Goal: Task Accomplishment & Management: Complete application form

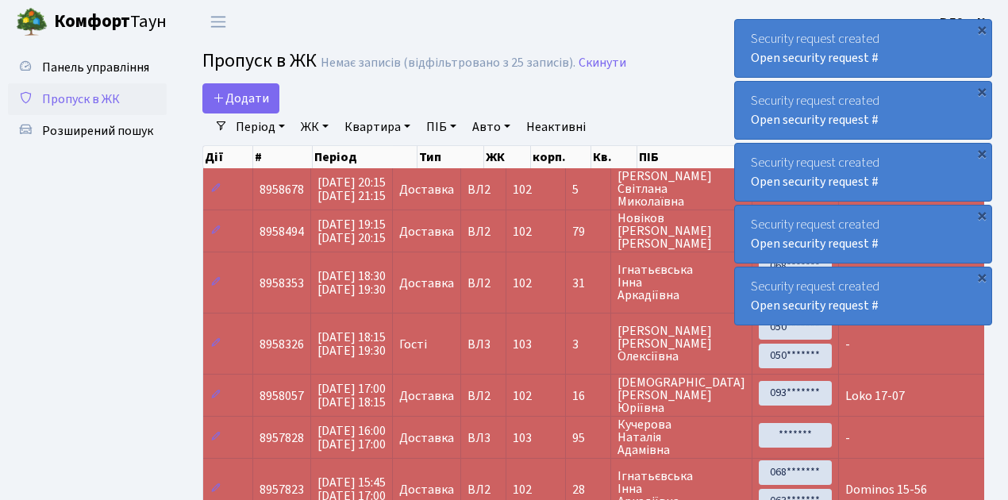
select select "25"
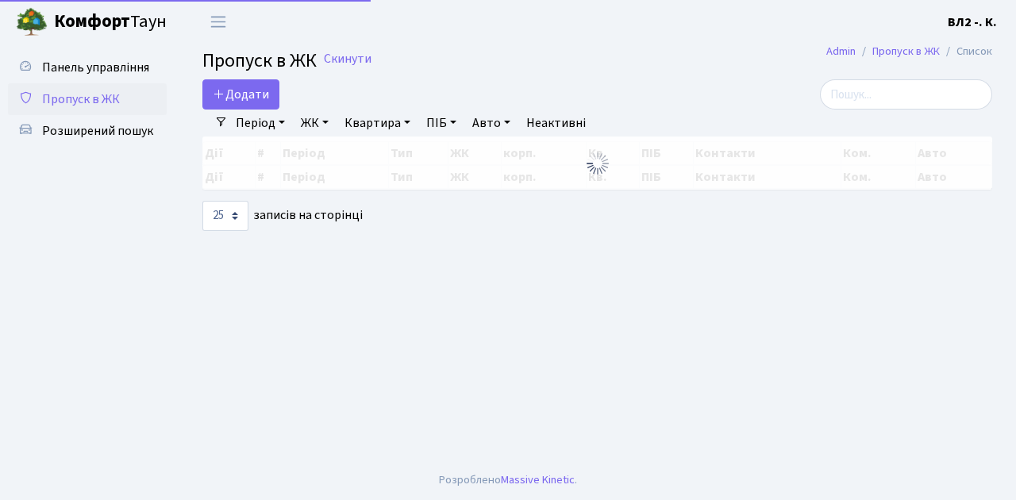
select select "25"
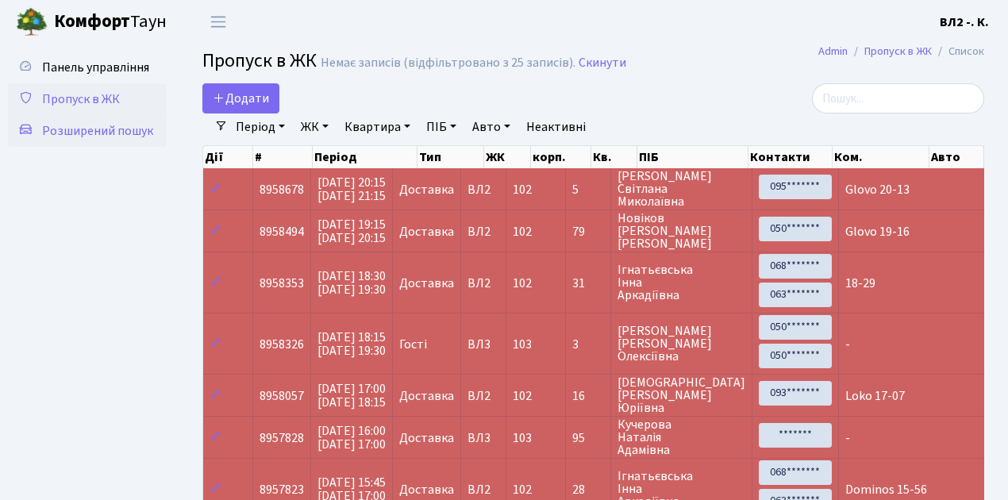
click at [81, 132] on span "Розширений пошук" at bounding box center [97, 130] width 111 height 17
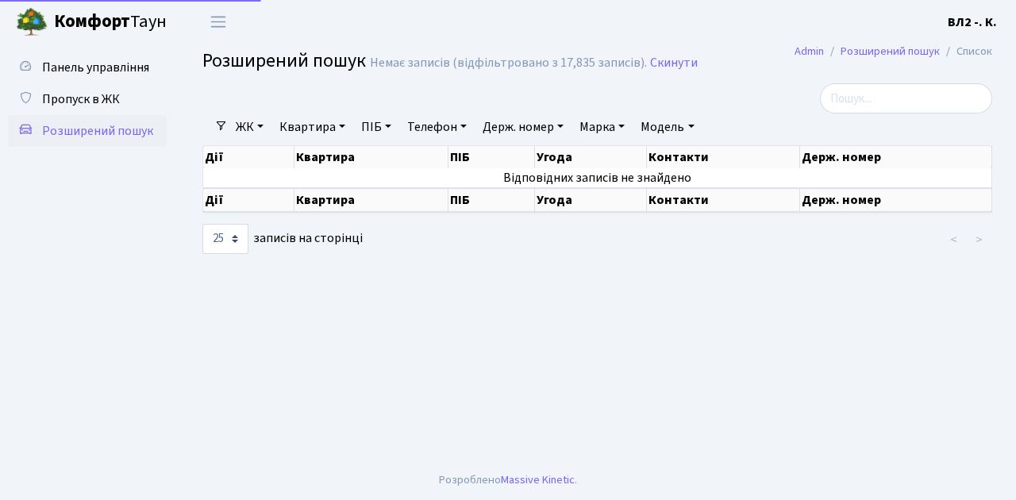
select select "25"
click at [341, 127] on link "Квартира" at bounding box center [312, 126] width 79 height 27
type input "88"
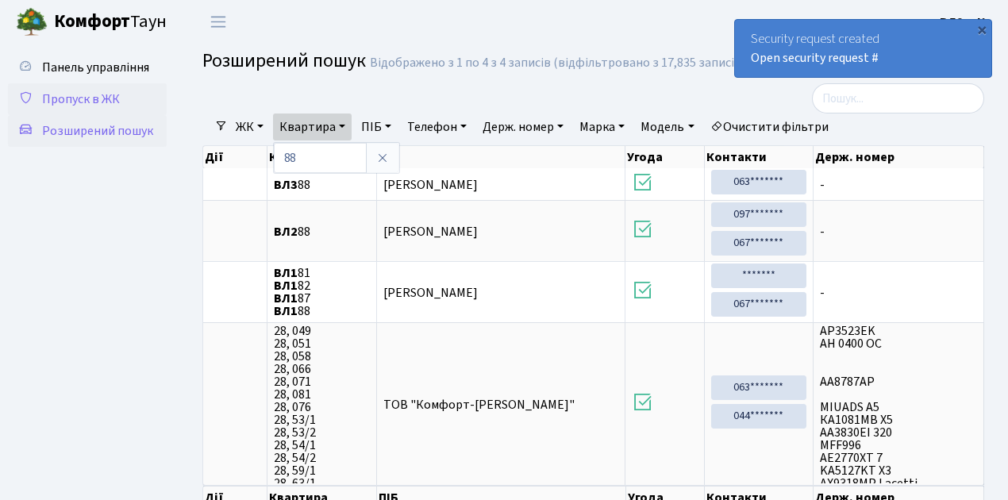
click at [83, 100] on span "Пропуск в ЖК" at bounding box center [81, 98] width 78 height 17
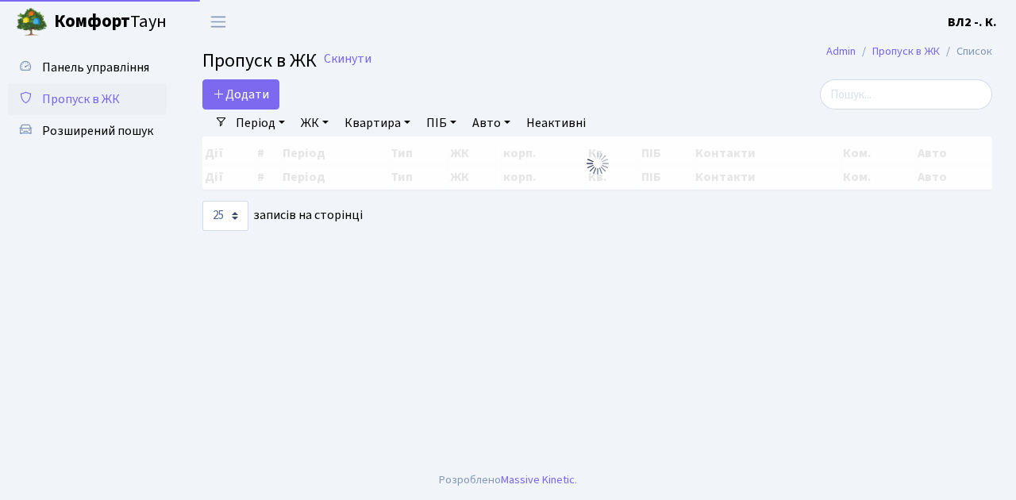
select select "25"
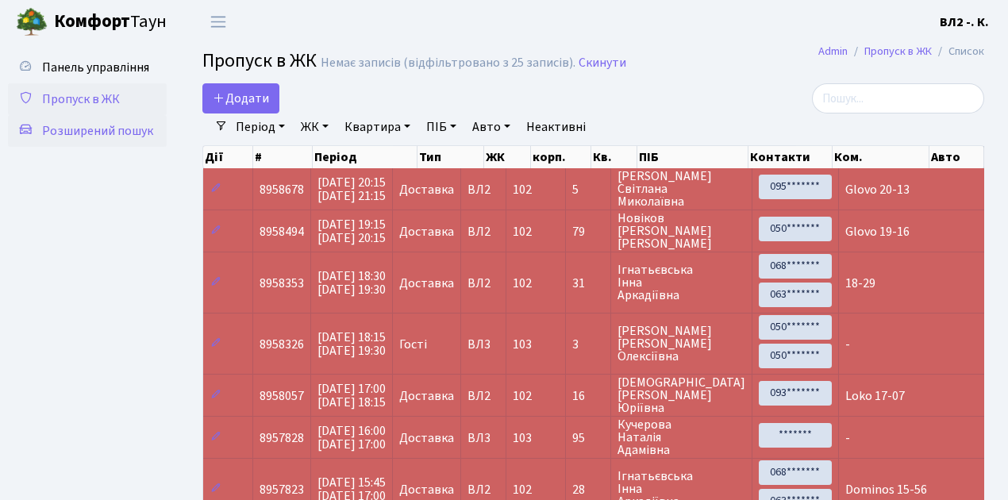
click at [85, 129] on span "Розширений пошук" at bounding box center [97, 130] width 111 height 17
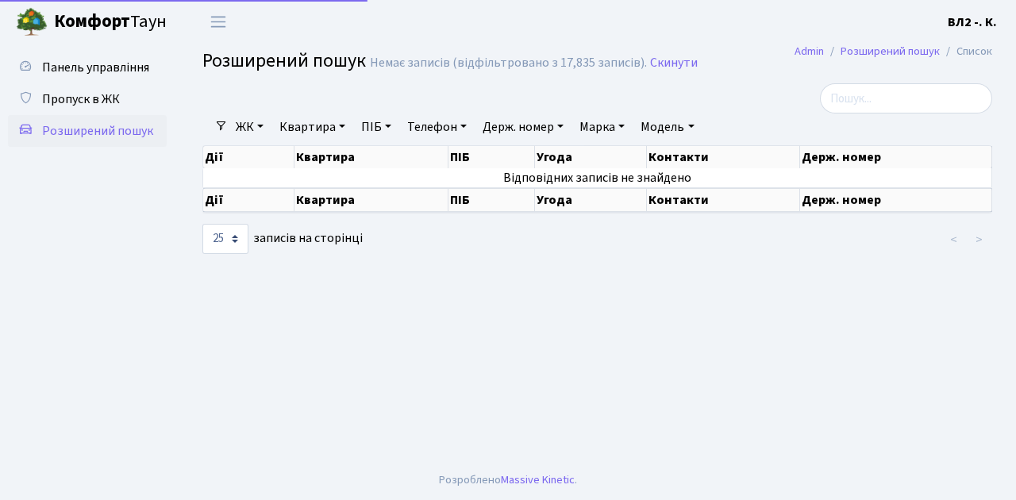
select select "25"
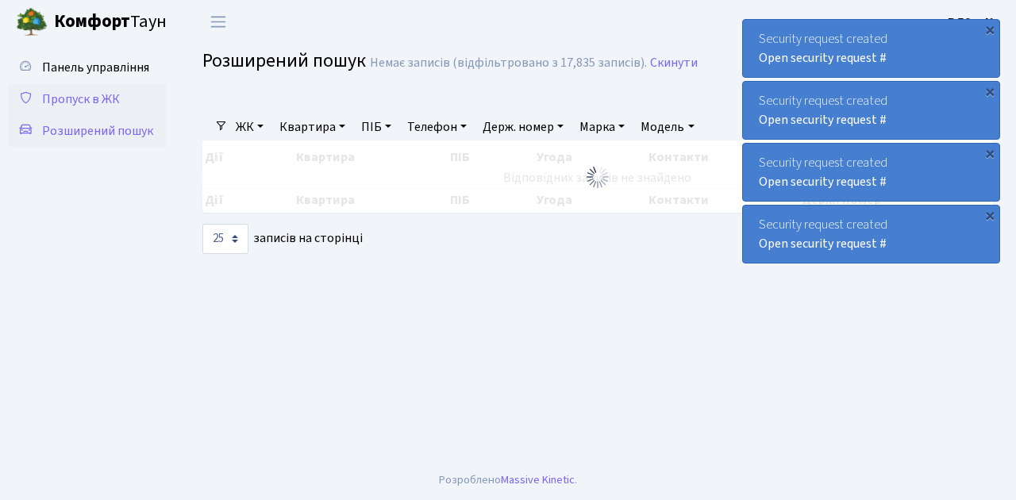
click at [79, 96] on span "Пропуск в ЖК" at bounding box center [81, 98] width 78 height 17
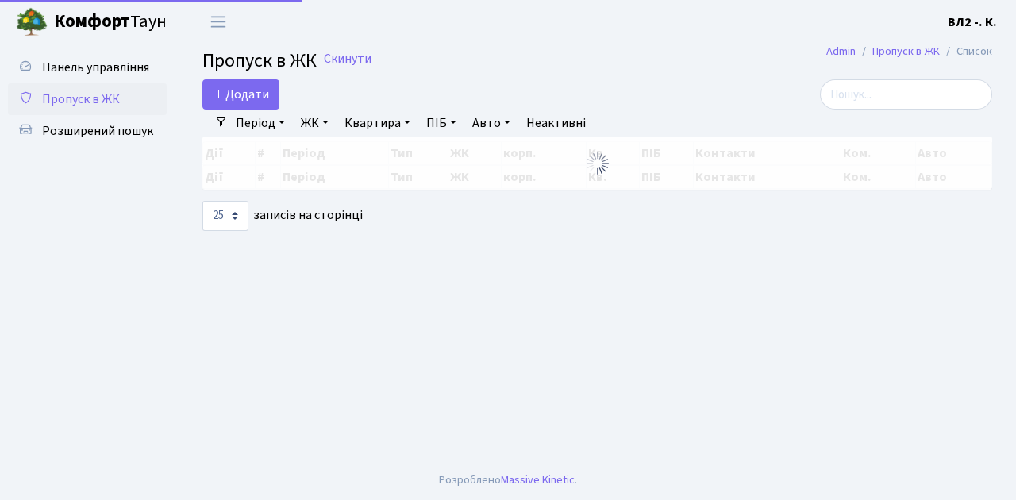
select select "25"
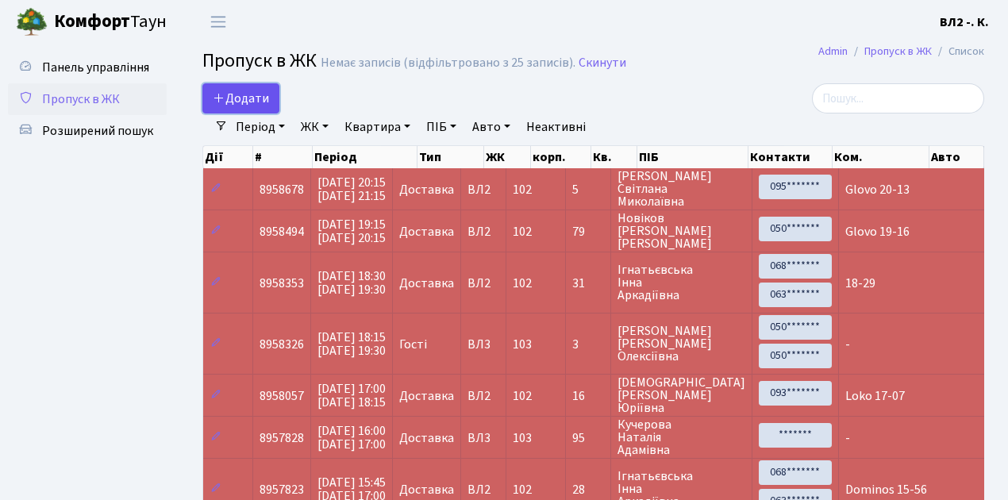
click at [273, 107] on link "Додати" at bounding box center [240, 98] width 77 height 30
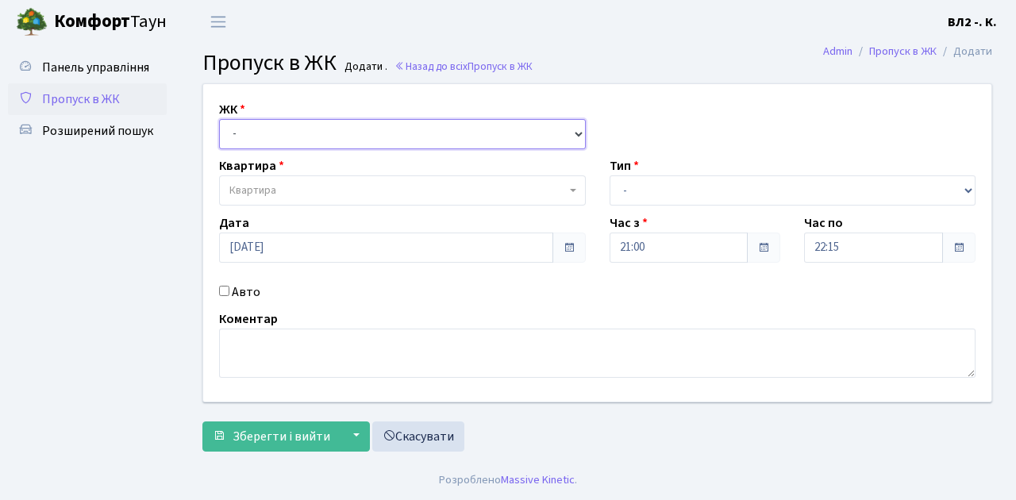
click at [575, 131] on select "- ВЛ1, Ужгородський пров., 4/1 ВЛ2, Голосіївський просп., 76 ВЛ3, пр.Голосіївсь…" at bounding box center [402, 134] width 367 height 30
select select "317"
click at [219, 119] on select "- ВЛ1, Ужгородський пров., 4/1 ВЛ2, Голосіївський просп., 76 ВЛ3, пр.Голосіївсь…" at bounding box center [402, 134] width 367 height 30
select select
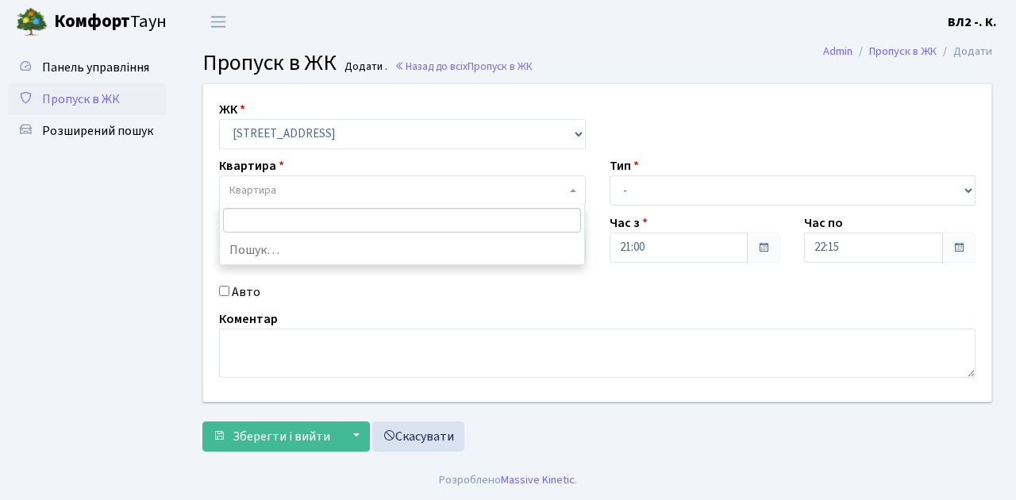
click at [574, 186] on span at bounding box center [574, 190] width 3 height 30
type input "61"
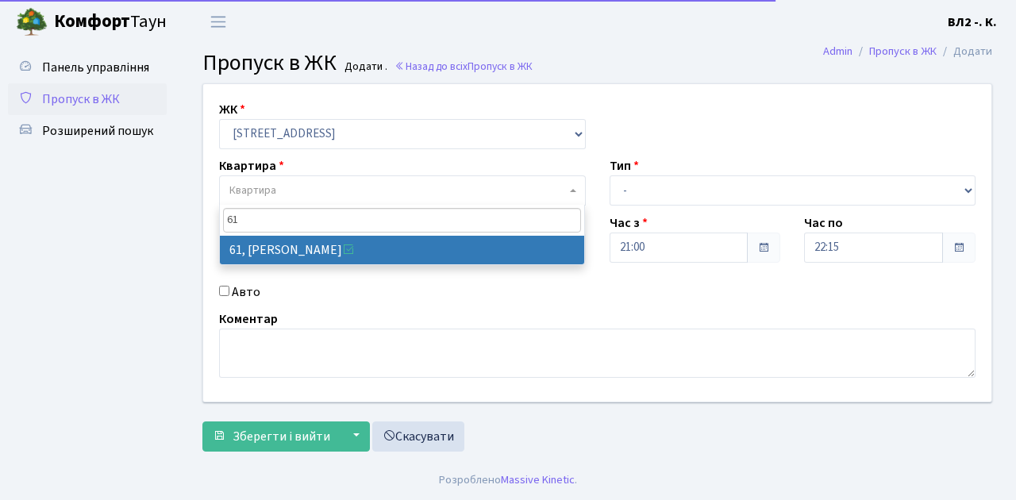
select select "38122"
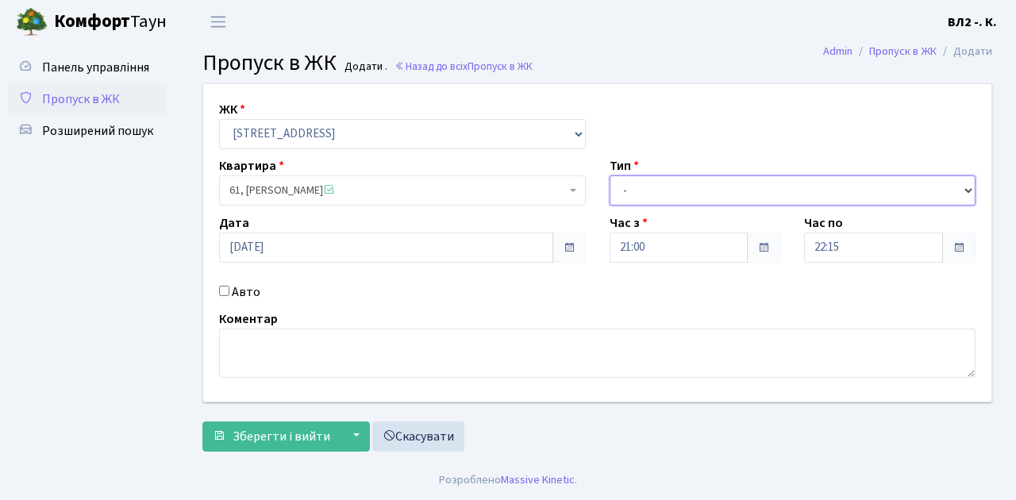
click at [964, 187] on select "- Доставка Таксі Гості Сервіс" at bounding box center [792, 190] width 367 height 30
select select "1"
click at [609, 175] on select "- Доставка Таксі Гості Сервіс" at bounding box center [792, 190] width 367 height 30
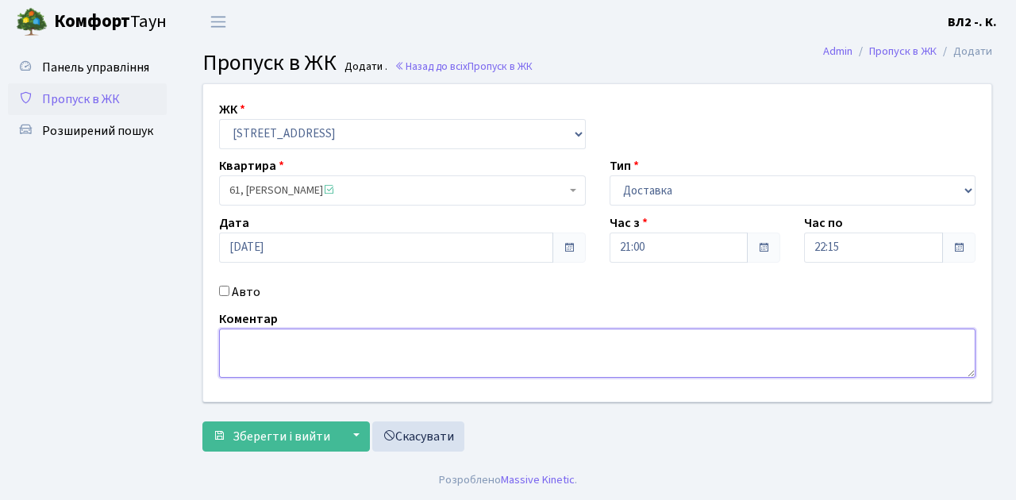
click at [243, 338] on textarea at bounding box center [597, 353] width 756 height 49
type textarea "21-09"
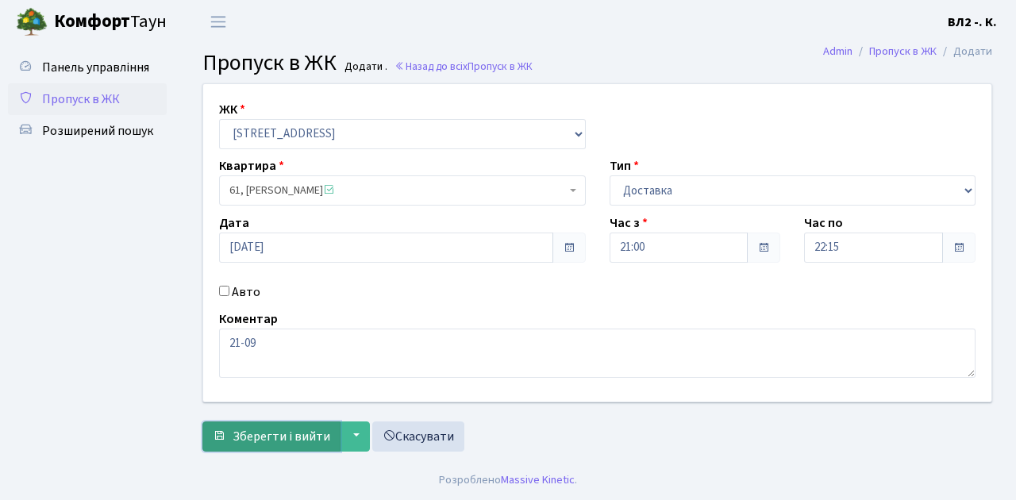
click at [246, 436] on span "Зберегти і вийти" at bounding box center [282, 436] width 98 height 17
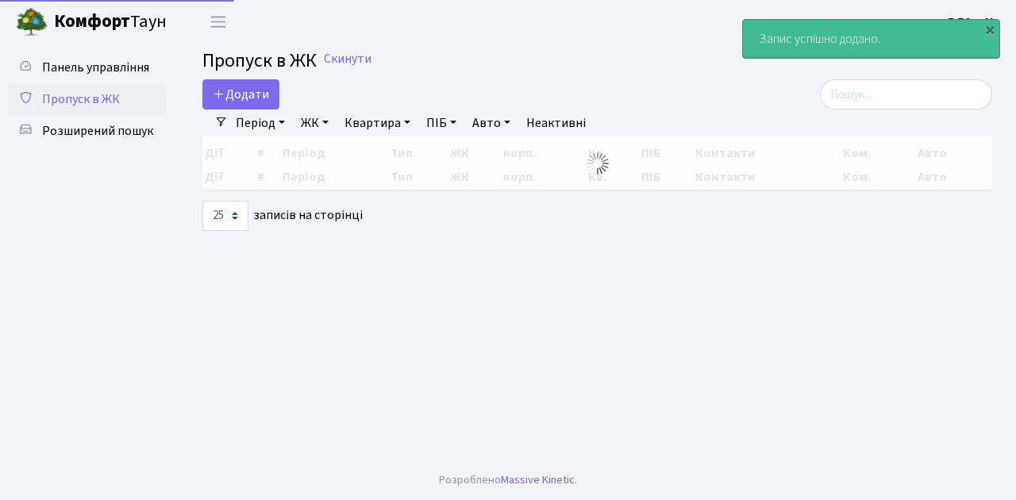
select select "25"
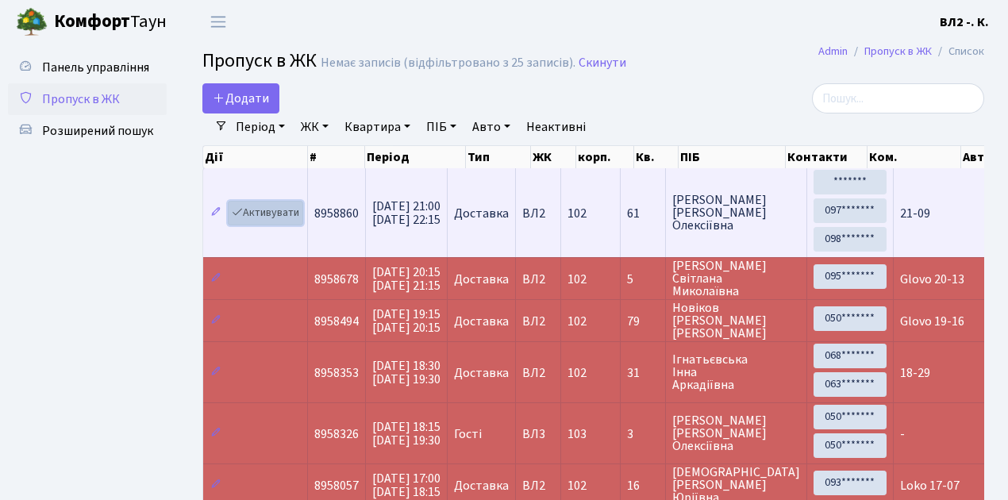
click at [287, 219] on link "Активувати" at bounding box center [265, 213] width 75 height 25
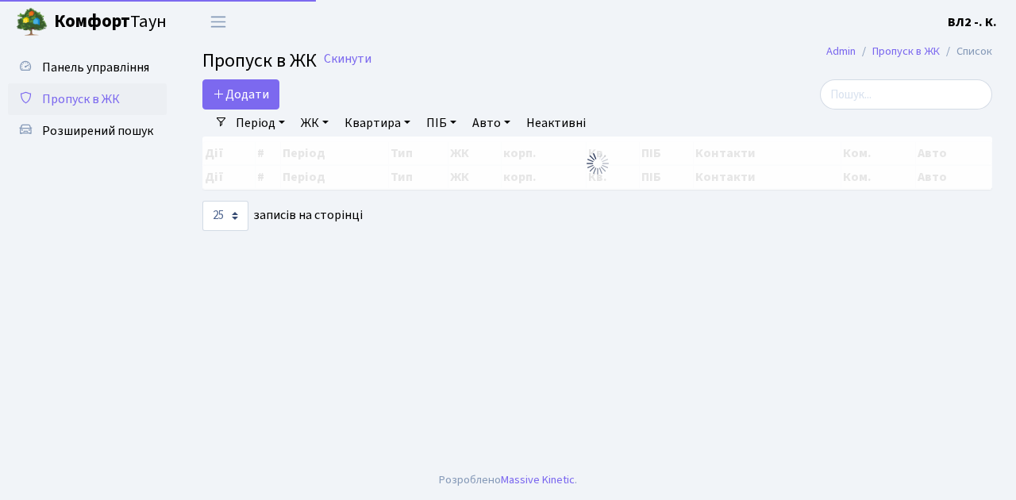
select select "25"
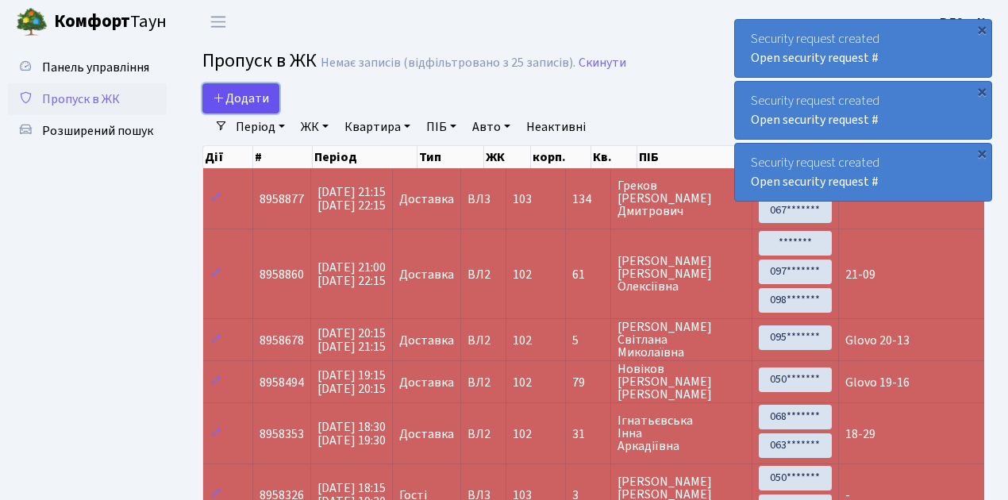
click at [270, 110] on link "Додати" at bounding box center [240, 98] width 77 height 30
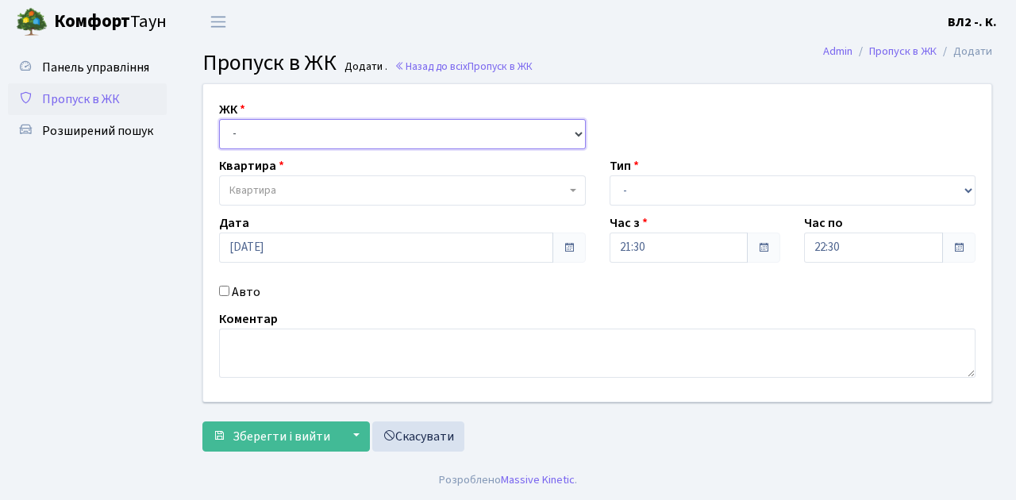
click at [578, 133] on select "- [STREET_ADDRESS][PERSON_NAME]" at bounding box center [402, 134] width 367 height 30
select select "317"
click at [219, 119] on select "- ВЛ1, Ужгородський пров., 4/1 ВЛ2, Голосіївський просп., 76 ВЛ3, пр.Голосіївсь…" at bounding box center [402, 134] width 367 height 30
select select
click at [571, 189] on b at bounding box center [573, 190] width 6 height 3
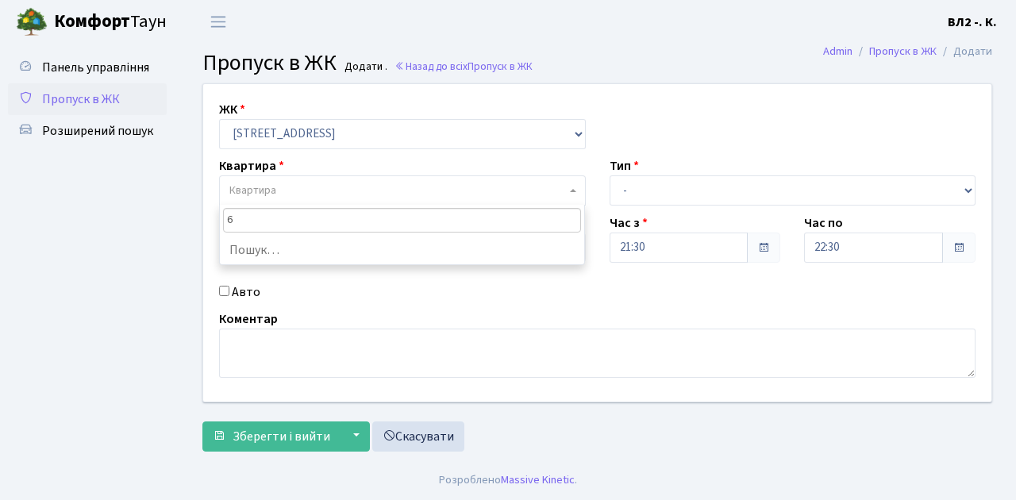
type input "61"
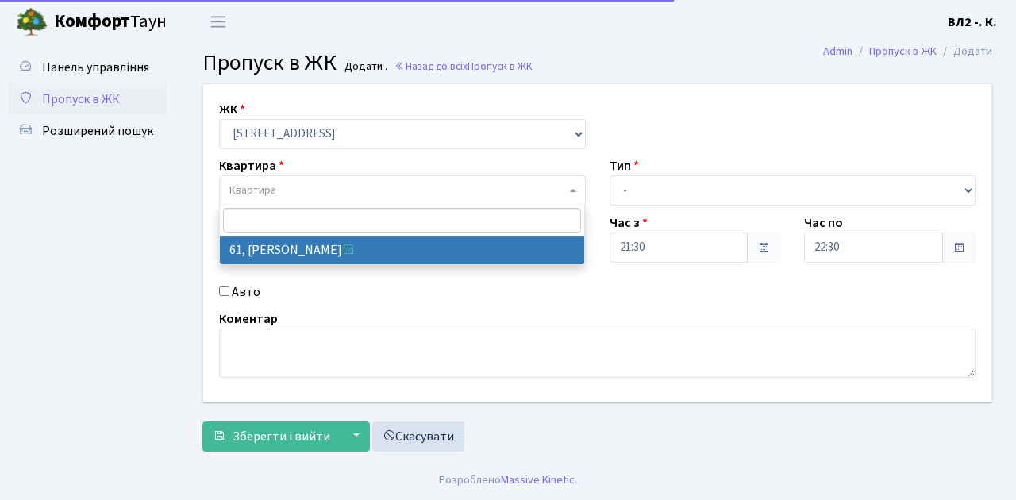
select select "38122"
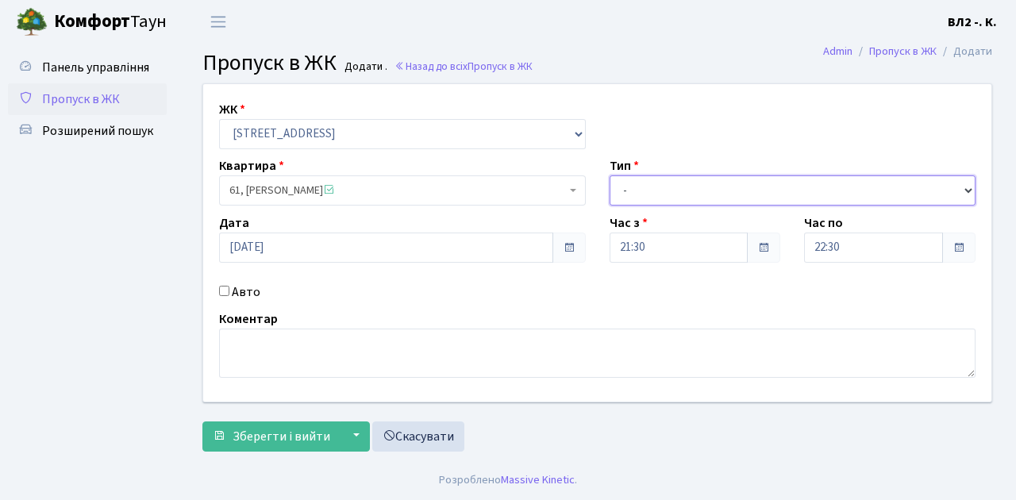
drag, startPoint x: 965, startPoint y: 187, endPoint x: 956, endPoint y: 184, distance: 10.0
click at [965, 187] on select "- Доставка Таксі Гості Сервіс" at bounding box center [792, 190] width 367 height 30
select select "1"
click at [609, 175] on select "- Доставка Таксі Гості Сервіс" at bounding box center [792, 190] width 367 height 30
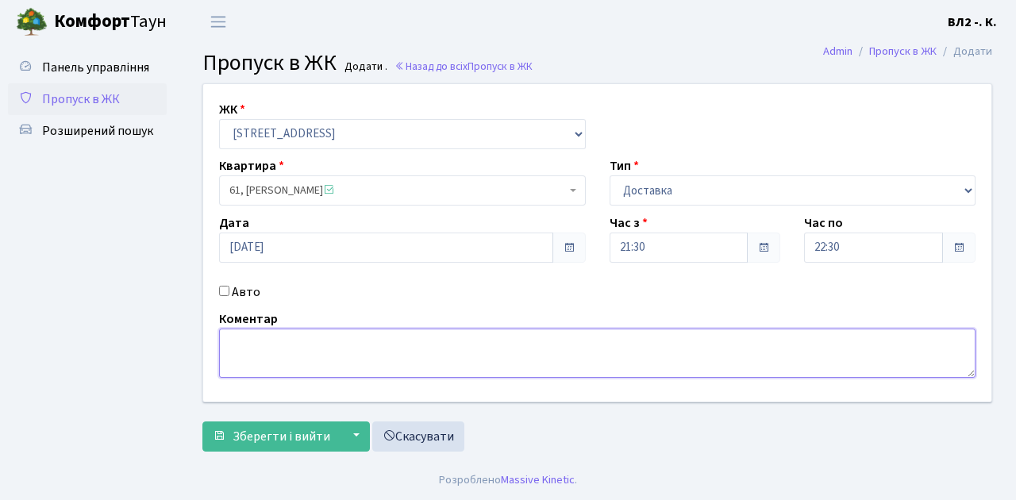
drag, startPoint x: 238, startPoint y: 339, endPoint x: 264, endPoint y: 338, distance: 26.2
click at [238, 339] on textarea at bounding box center [597, 353] width 756 height 49
type textarea "Glovo 21-30"
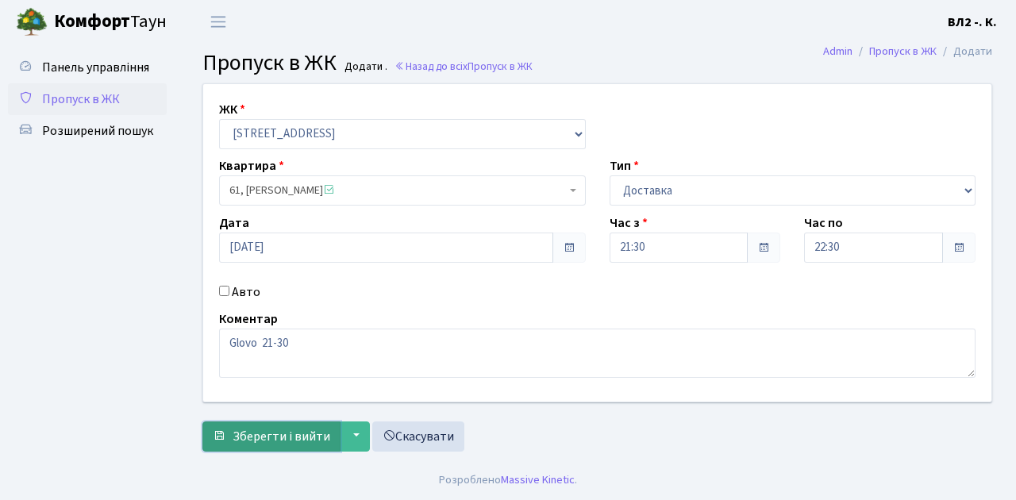
click at [248, 439] on span "Зберегти і вийти" at bounding box center [282, 436] width 98 height 17
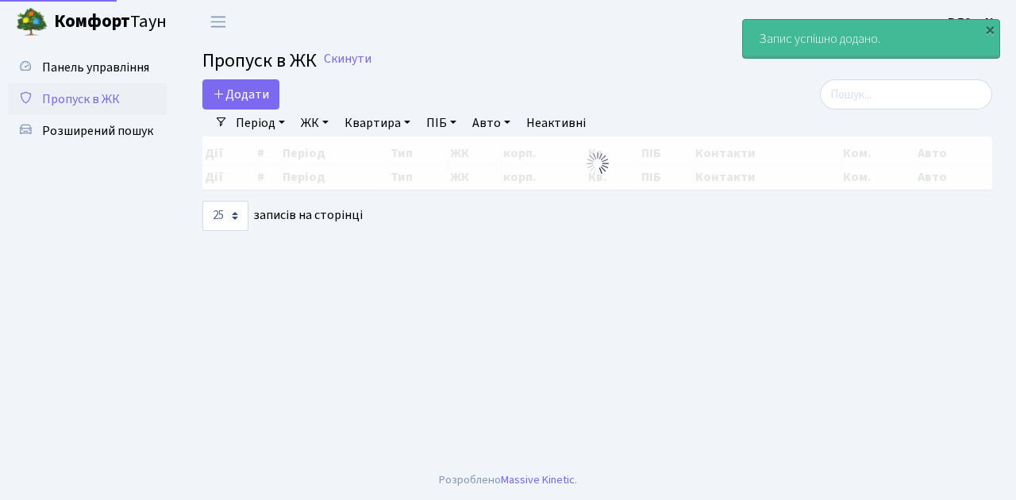
select select "25"
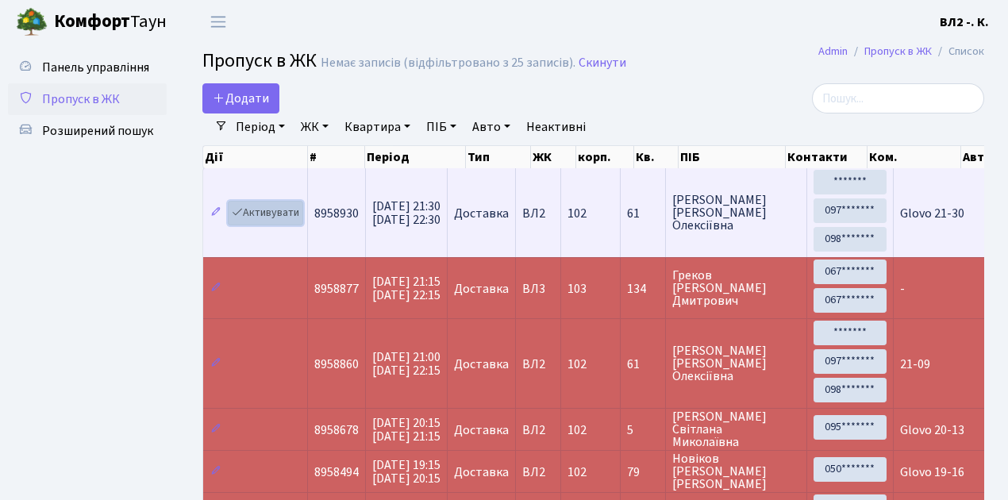
click at [298, 222] on link "Активувати" at bounding box center [265, 213] width 75 height 25
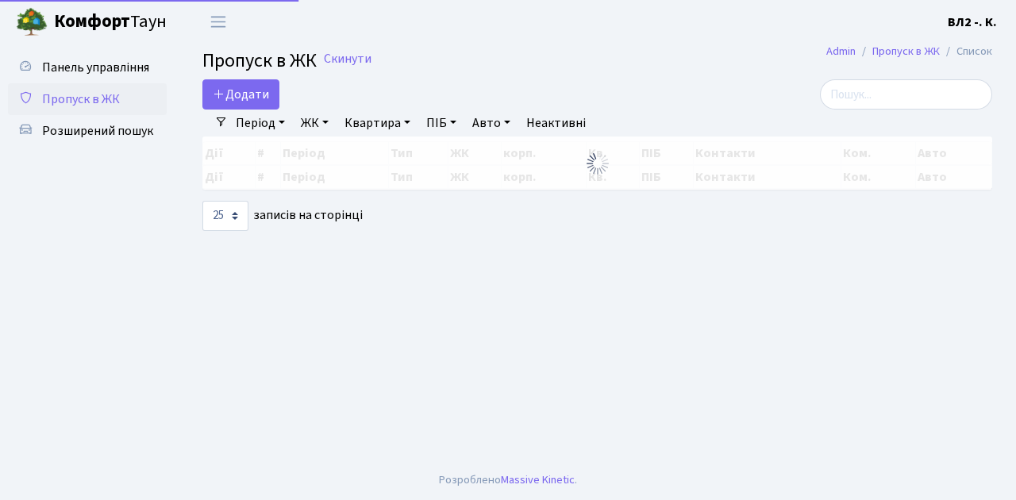
select select "25"
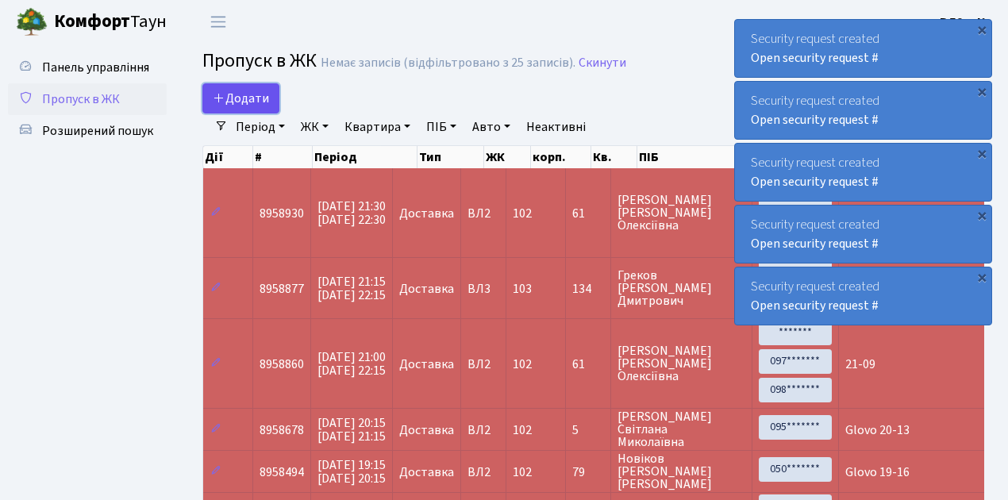
click at [272, 106] on link "Додати" at bounding box center [240, 98] width 77 height 30
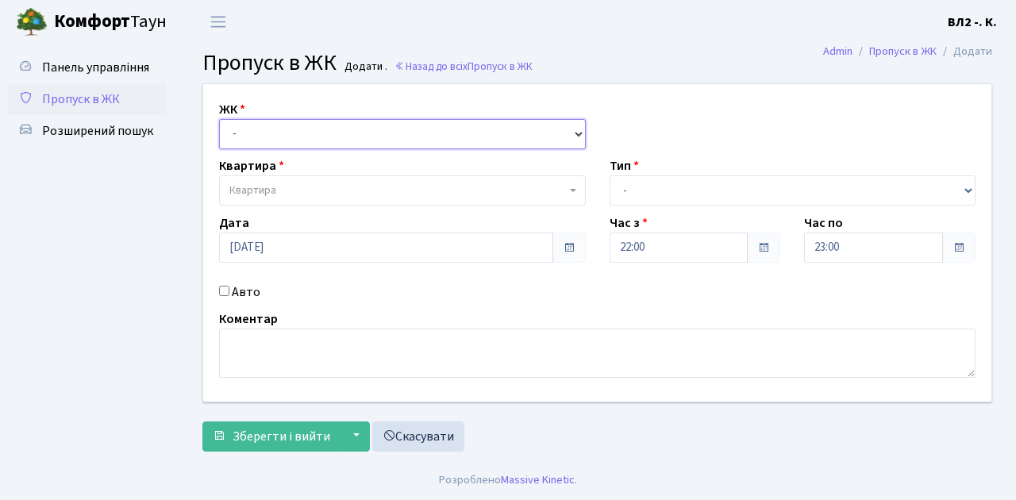
click at [574, 129] on select "- ВЛ1, Ужгородський пров., 4/1 ВЛ2, Голосіївський просп., 76 ВЛ3, пр.Голосіївсь…" at bounding box center [402, 134] width 367 height 30
select select "317"
click at [219, 119] on select "- ВЛ1, Ужгородський пров., 4/1 ВЛ2, Голосіївський просп., 76 ВЛ3, пр.Голосіївсь…" at bounding box center [402, 134] width 367 height 30
select select
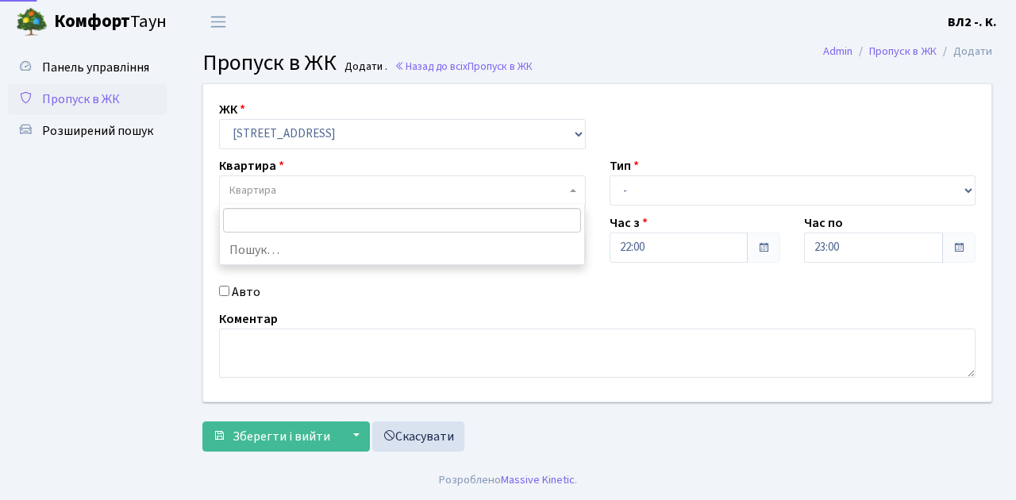
click at [570, 186] on span "Квартира" at bounding box center [402, 190] width 367 height 30
type input "61"
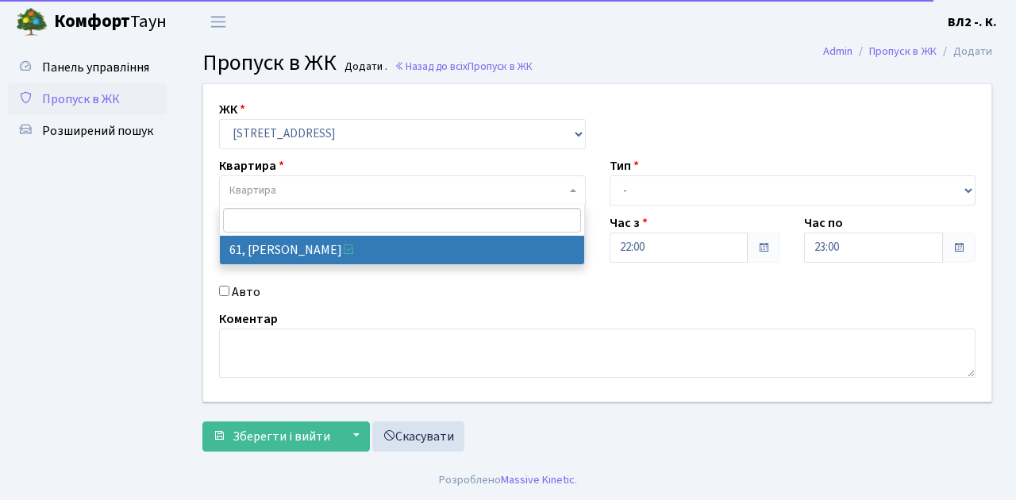
select select "38122"
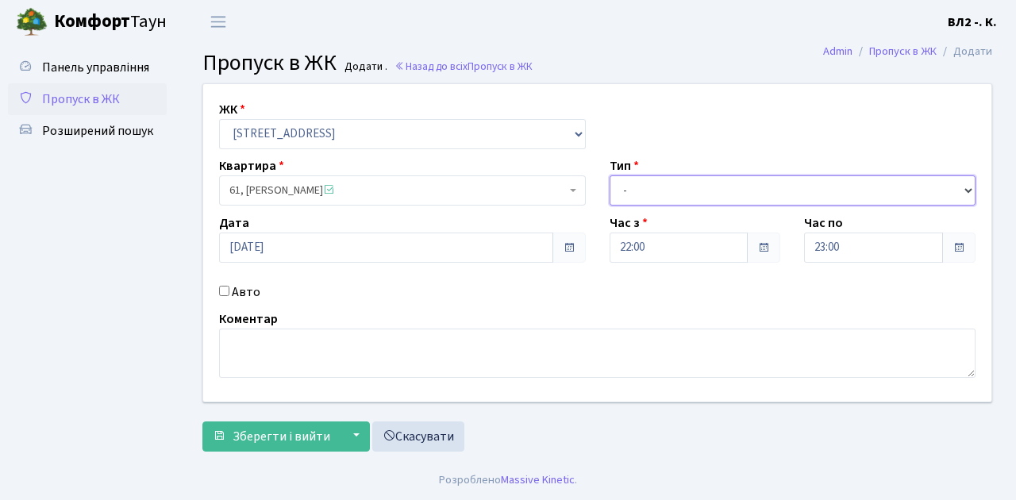
click at [965, 185] on select "- Доставка Таксі Гості Сервіс" at bounding box center [792, 190] width 367 height 30
select select "1"
click at [609, 175] on select "- Доставка Таксі Гості Сервіс" at bounding box center [792, 190] width 367 height 30
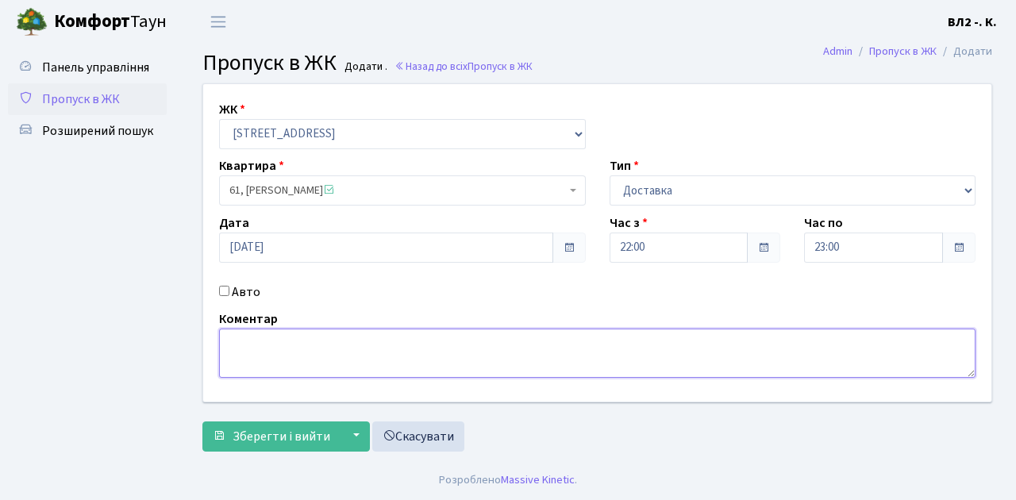
click at [233, 336] on textarea at bounding box center [597, 353] width 756 height 49
type textarea "Glovo 22-00"
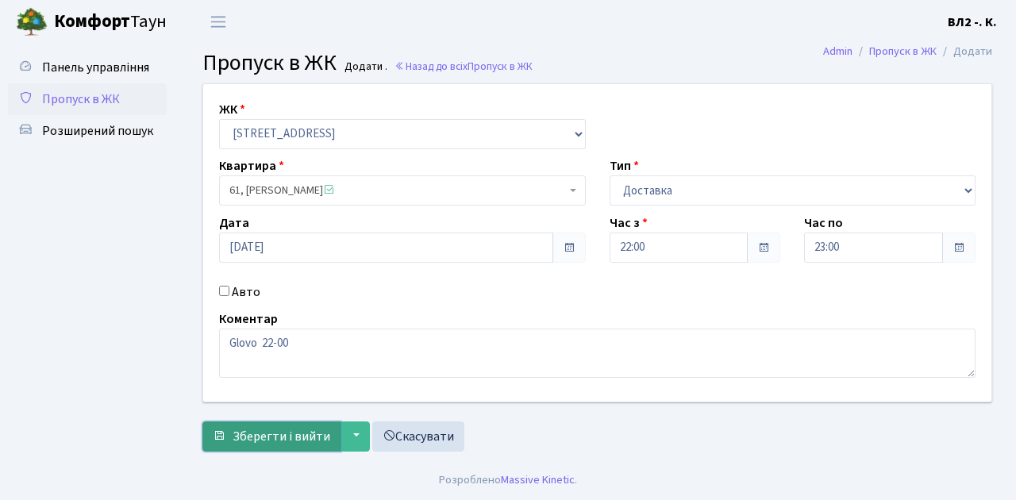
click at [256, 442] on span "Зберегти і вийти" at bounding box center [282, 436] width 98 height 17
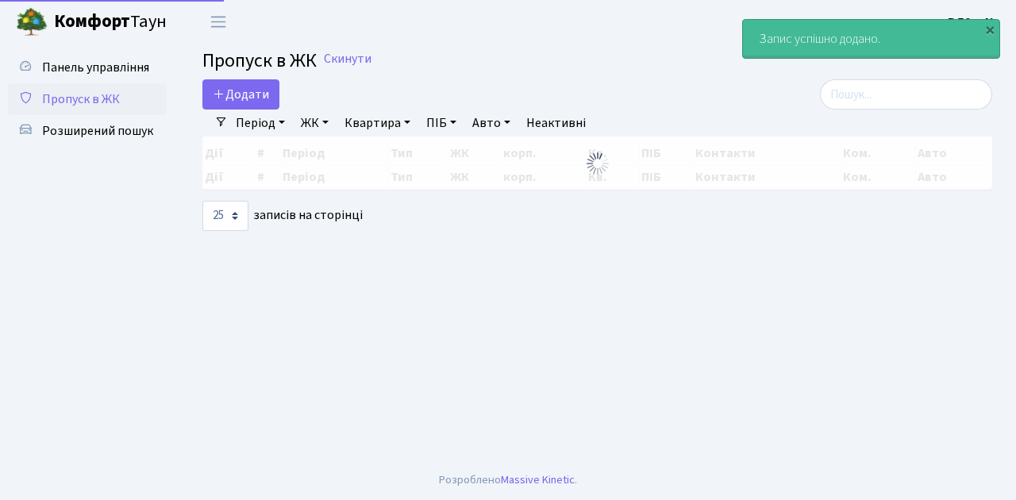
select select "25"
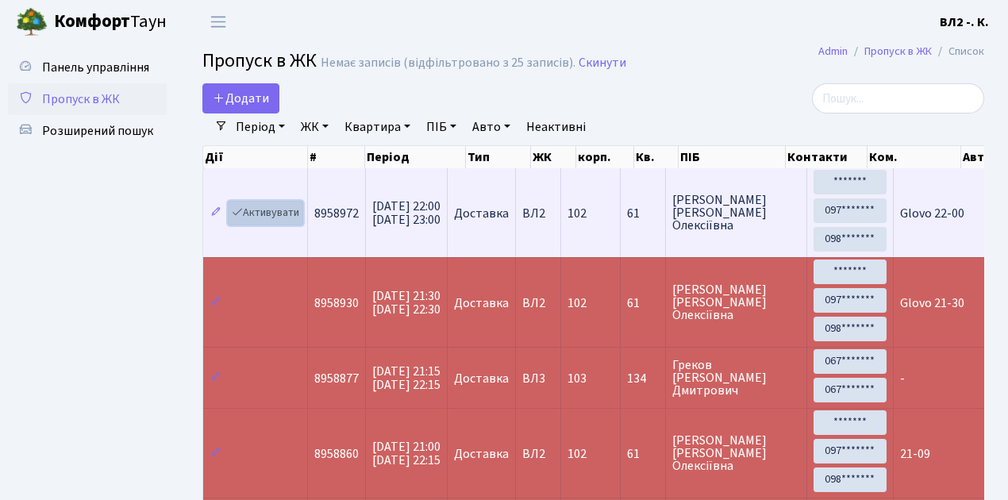
click at [296, 221] on link "Активувати" at bounding box center [265, 213] width 75 height 25
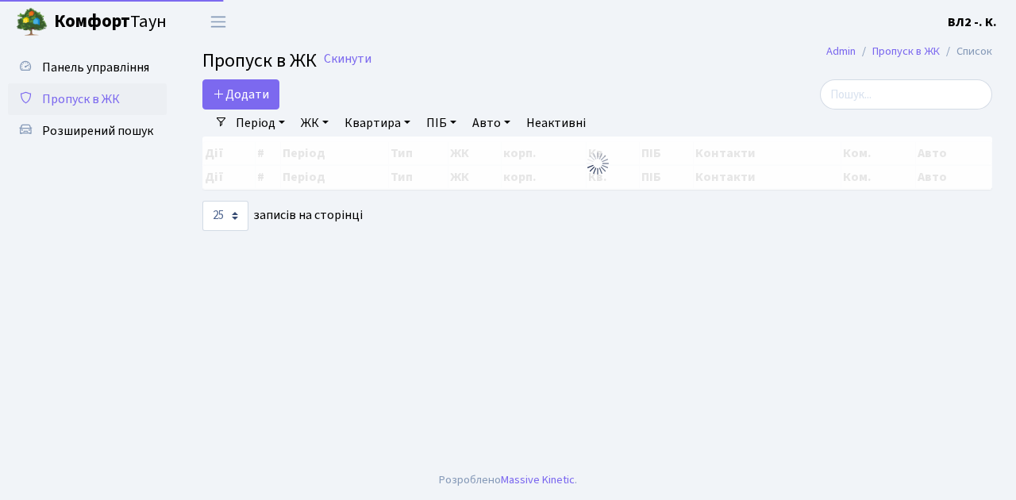
select select "25"
